Goal: Information Seeking & Learning: Learn about a topic

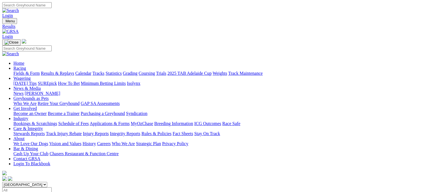
scroll to position [28, 0]
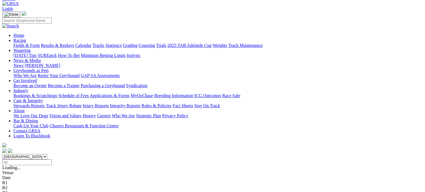
click at [70, 43] on link "Results & Replays" at bounding box center [57, 45] width 33 height 5
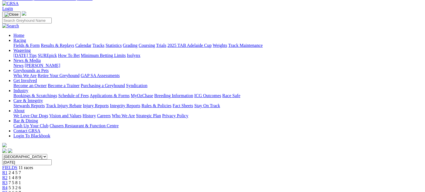
click at [8, 171] on span "R1" at bounding box center [4, 173] width 5 height 5
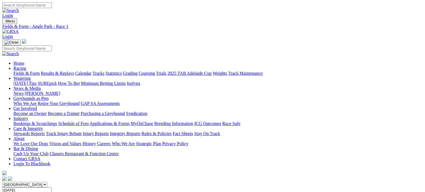
click at [21, 71] on link "Fields & Form" at bounding box center [26, 73] width 26 height 5
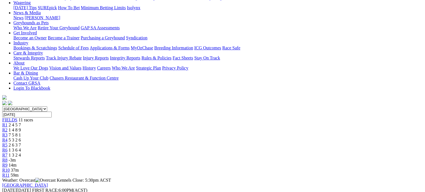
scroll to position [28, 0]
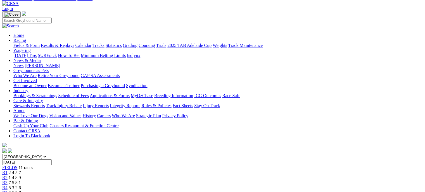
click at [8, 186] on span "R4" at bounding box center [4, 188] width 5 height 5
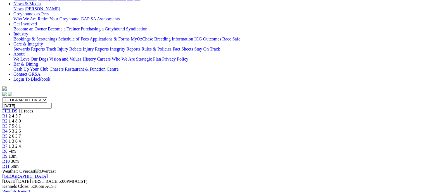
scroll to position [84, 0]
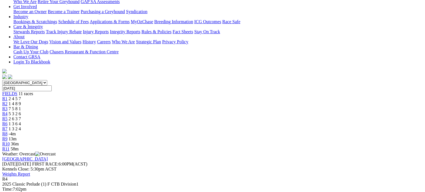
scroll to position [112, 0]
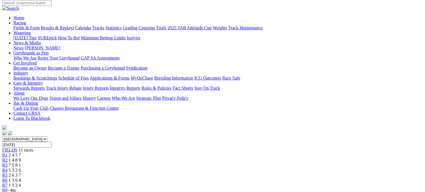
scroll to position [0, 0]
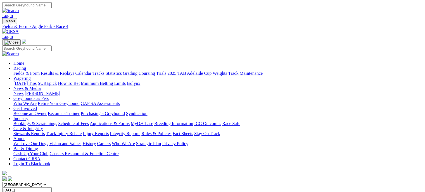
click at [25, 71] on link "Fields & Form" at bounding box center [26, 73] width 26 height 5
click at [21, 71] on link "Fields & Form" at bounding box center [26, 73] width 26 height 5
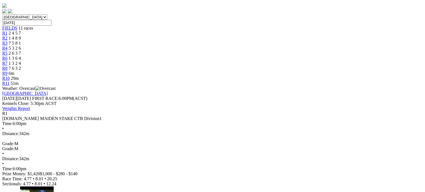
scroll to position [56, 0]
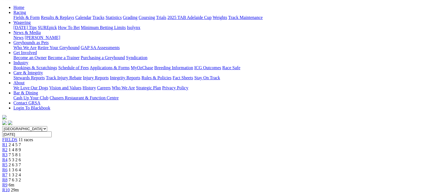
click at [8, 158] on span "R4" at bounding box center [4, 160] width 5 height 5
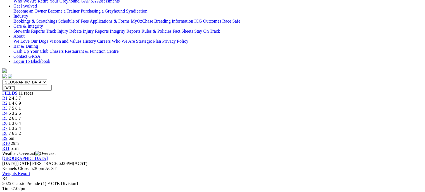
scroll to position [140, 0]
